Goal: Information Seeking & Learning: Learn about a topic

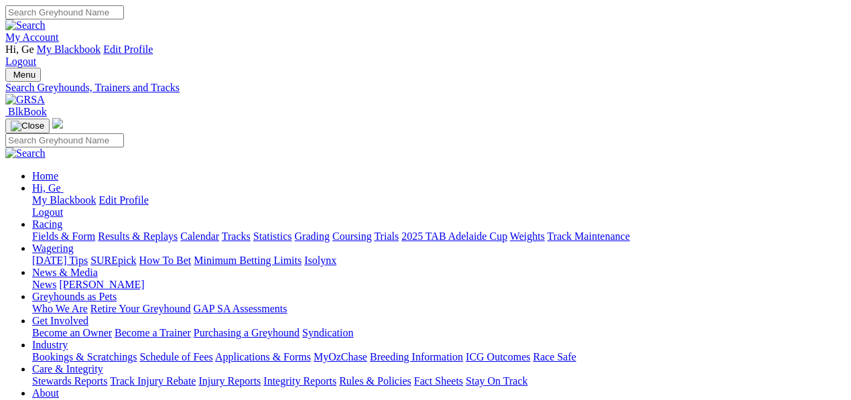
select select "mandurah"
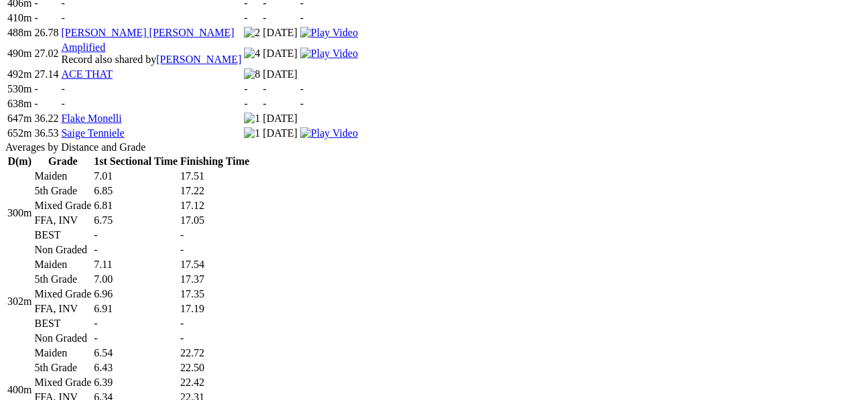
scroll to position [967, 0]
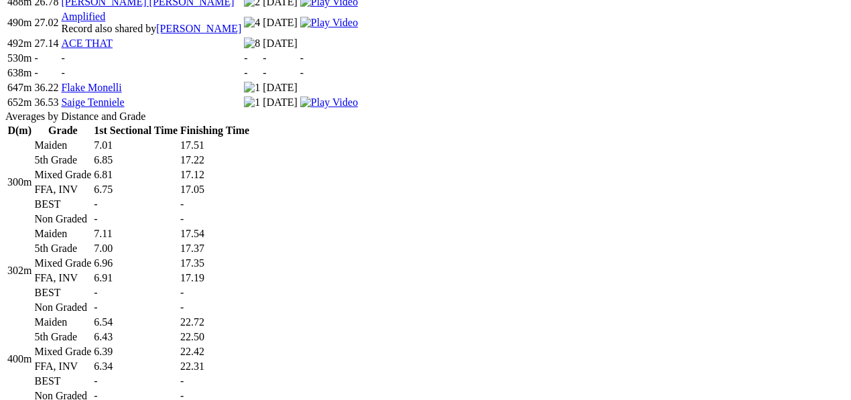
click at [178, 198] on td "-" at bounding box center [135, 204] width 85 height 13
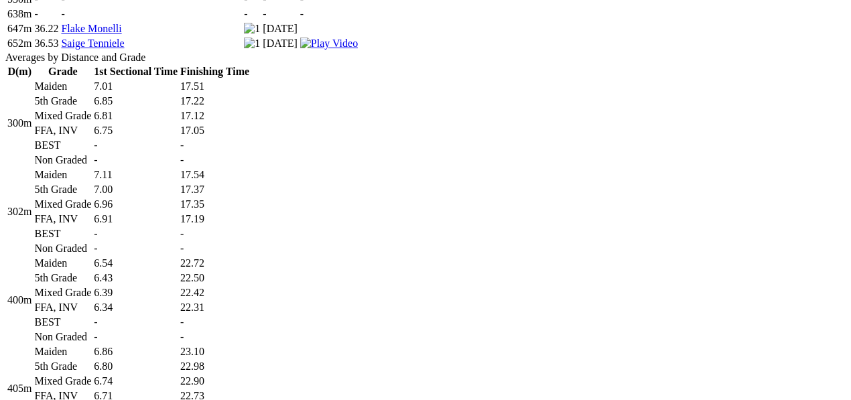
scroll to position [1191, 0]
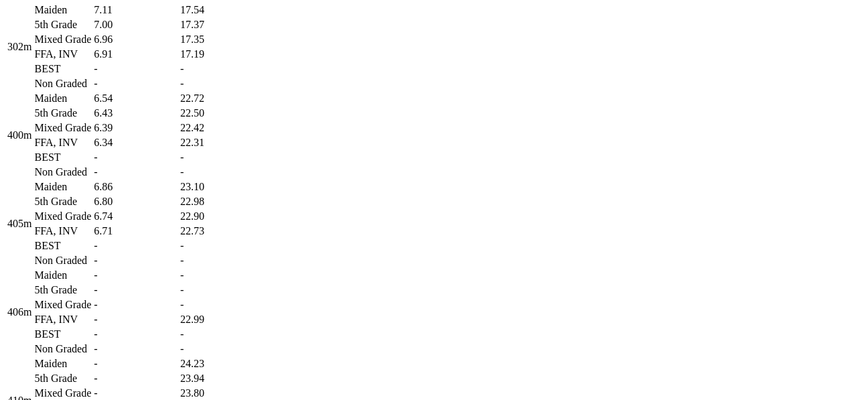
click at [178, 120] on td "6.43" at bounding box center [135, 112] width 85 height 13
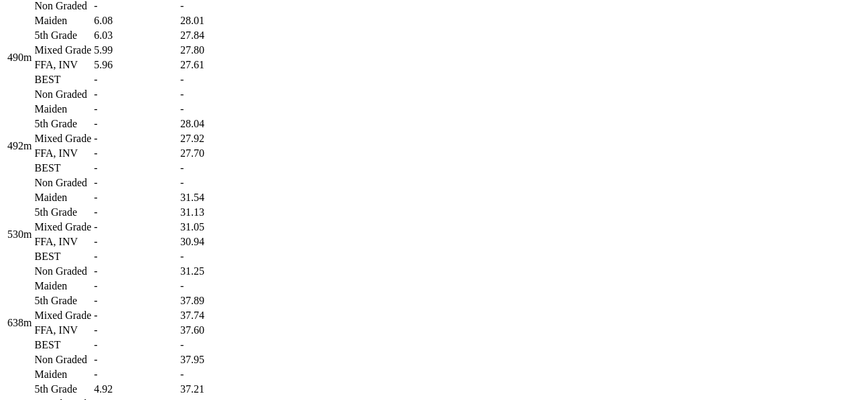
scroll to position [1711, 0]
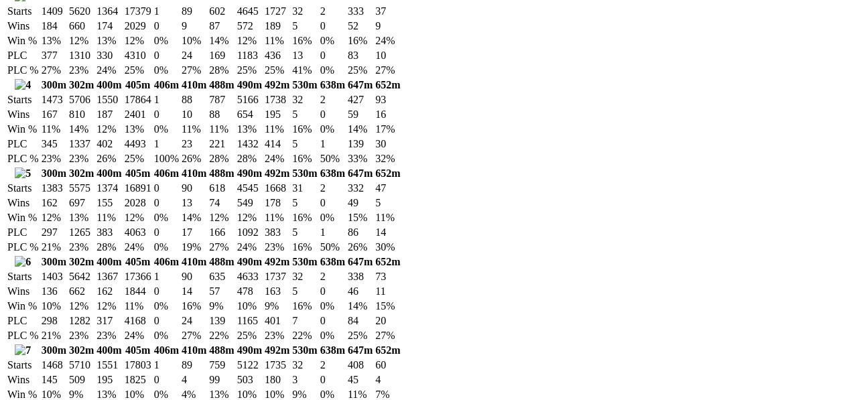
scroll to position [2455, 0]
